Goal: Find specific page/section: Find specific page/section

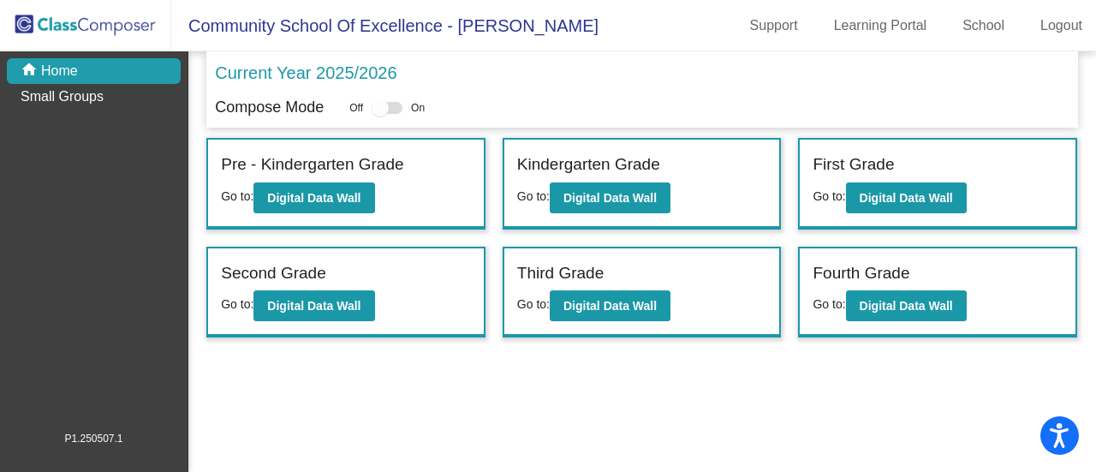
click at [95, 27] on img at bounding box center [85, 25] width 171 height 51
click at [21, 26] on img at bounding box center [85, 25] width 171 height 51
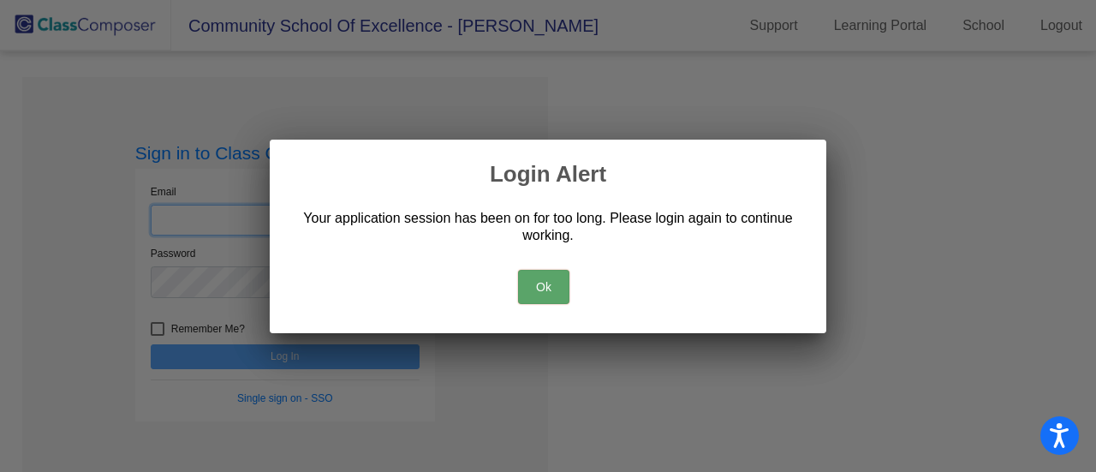
type input "[EMAIL_ADDRESS][DOMAIN_NAME]"
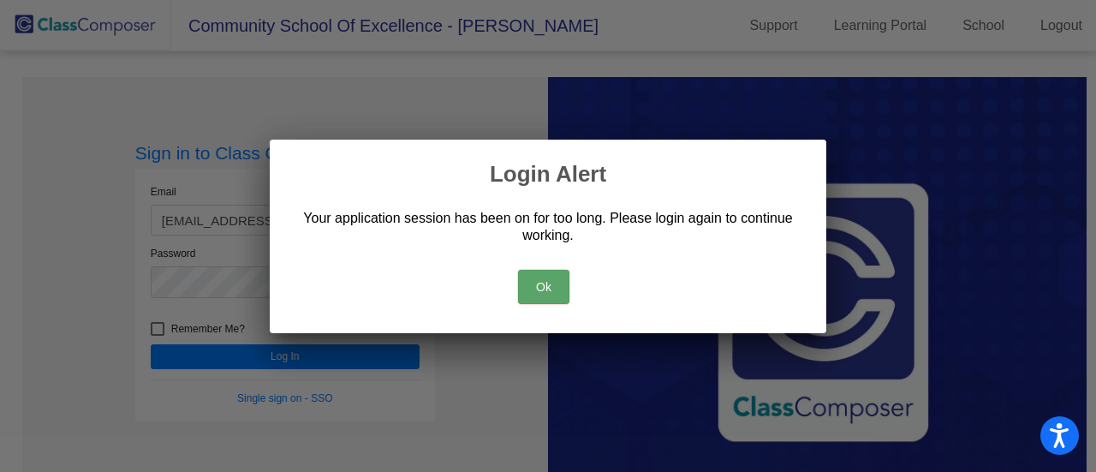
click at [537, 289] on button "Ok" at bounding box center [543, 287] width 51 height 34
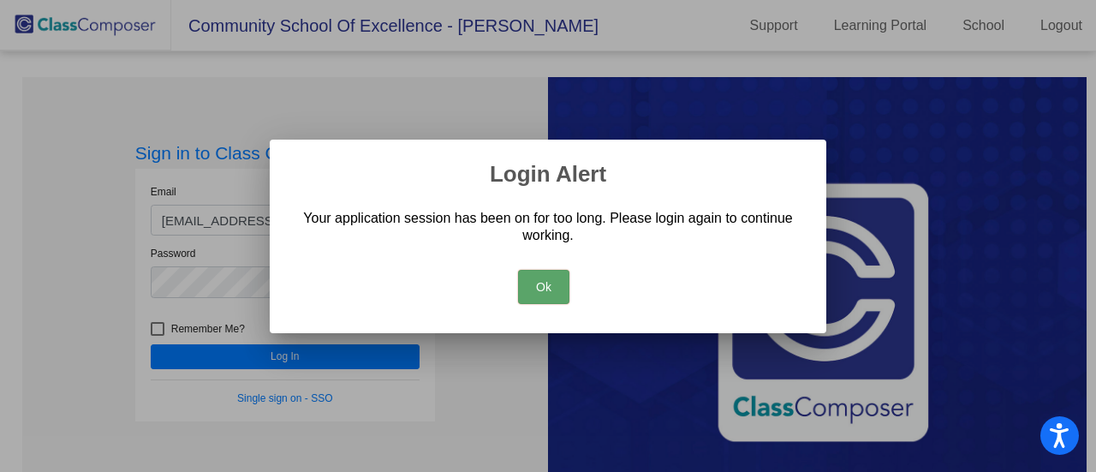
click at [543, 289] on button "Ok" at bounding box center [543, 287] width 51 height 34
